Goal: Information Seeking & Learning: Understand process/instructions

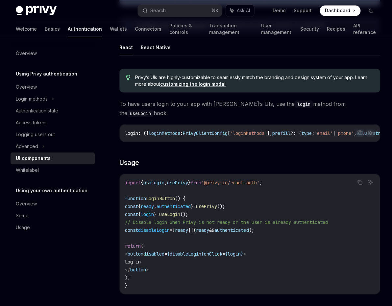
scroll to position [358, 0]
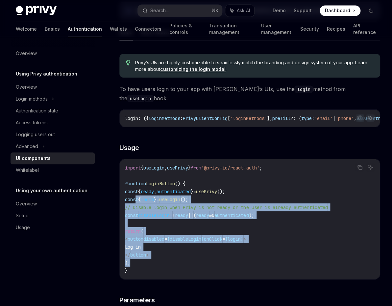
drag, startPoint x: 136, startPoint y: 181, endPoint x: 211, endPoint y: 244, distance: 98.2
click at [211, 244] on code "import { useLogin , usePrivy } from '@privy-io/react-auth' ; function LoginButt…" at bounding box center [250, 218] width 250 height 111
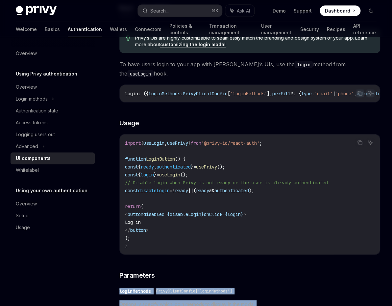
scroll to position [387, 0]
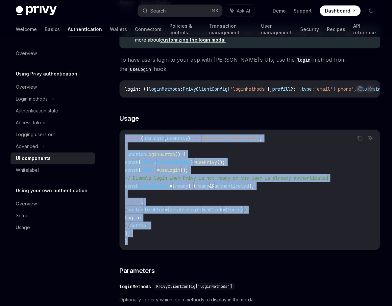
drag, startPoint x: 126, startPoint y: 149, endPoint x: 139, endPoint y: 225, distance: 76.8
click at [139, 225] on code "import { useLogin , usePrivy } from '@privy-io/react-auth' ; function LoginButt…" at bounding box center [250, 189] width 250 height 111
click at [292, 167] on code "import { useLogin , usePrivy } from '@privy-io/react-auth' ; function LoginButt…" at bounding box center [250, 189] width 250 height 111
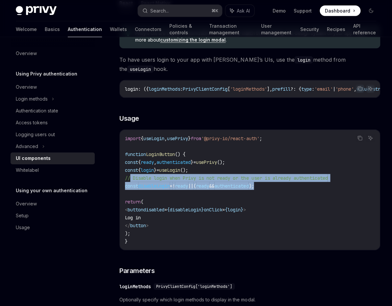
drag, startPoint x: 291, startPoint y: 167, endPoint x: 130, endPoint y: 162, distance: 161.1
click at [130, 162] on code "import { useLogin , usePrivy } from '@privy-io/react-auth' ; function LoginButt…" at bounding box center [250, 189] width 250 height 111
copy code "// Disable login when Privy is not ready or the user is already authenticated c…"
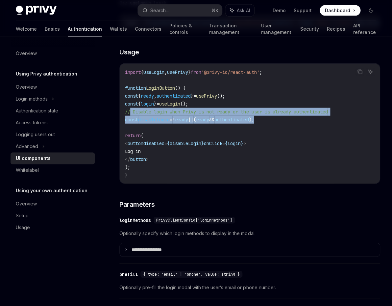
scroll to position [453, 0]
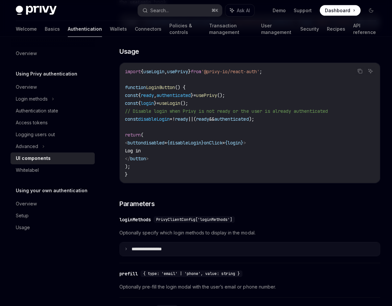
click at [120, 242] on summary "**********" at bounding box center [250, 249] width 260 height 14
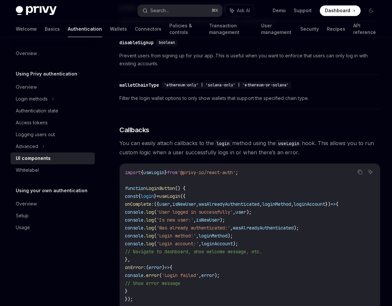
scroll to position [1079, 0]
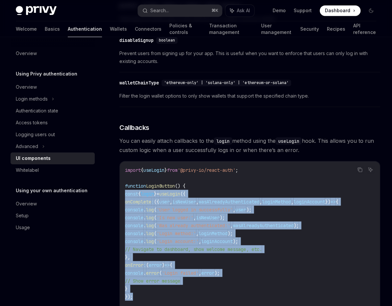
drag, startPoint x: 145, startPoint y: 279, endPoint x: 114, endPoint y: 174, distance: 108.7
click at [120, 174] on div "import { useLogin } from '@privy-io/react-auth' ; function LoginButton () { con…" at bounding box center [250, 244] width 260 height 167
copy code "const { login } = useLogin ({ onComplete : ({ user , isNewUser , wasAlreadyAuth…"
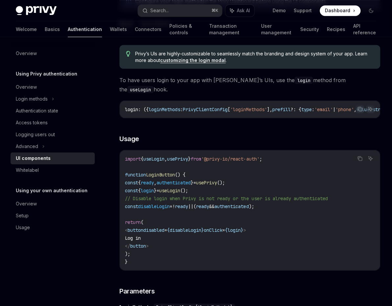
scroll to position [371, 0]
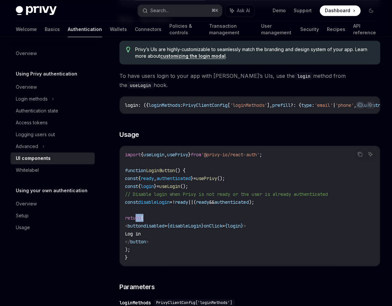
drag, startPoint x: 161, startPoint y: 199, endPoint x: 136, endPoint y: 197, distance: 24.4
click at [136, 197] on code "import { useLogin , usePrivy } from '@privy-io/react-auth' ; function LoginButt…" at bounding box center [250, 205] width 250 height 111
copy span "return ("
click at [144, 228] on code "import { useLogin , usePrivy } from '@privy-io/react-auth' ; function LoginButt…" at bounding box center [250, 205] width 250 height 111
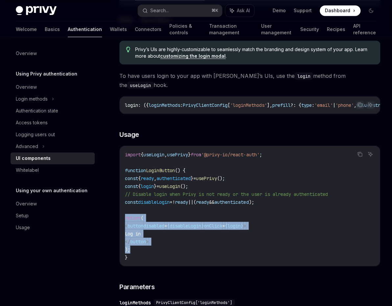
drag, startPoint x: 144, startPoint y: 231, endPoint x: 110, endPoint y: 196, distance: 48.2
click at [120, 196] on div "import { useLogin , usePrivy } from '@privy-io/react-auth' ; function LoginButt…" at bounding box center [250, 206] width 260 height 120
copy code "return ( < button disabled = { disableLogin } onClick = { login } > Log in </ b…"
